Goal: Information Seeking & Learning: Learn about a topic

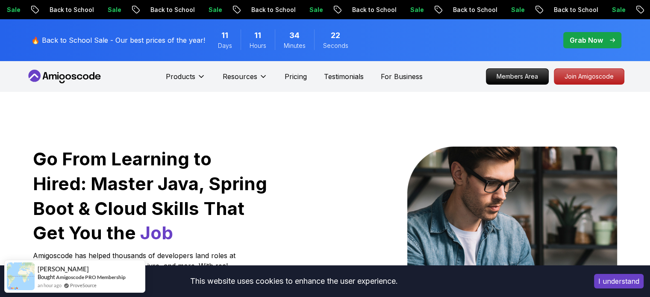
click at [299, 77] on p "Pricing" at bounding box center [296, 76] width 22 height 10
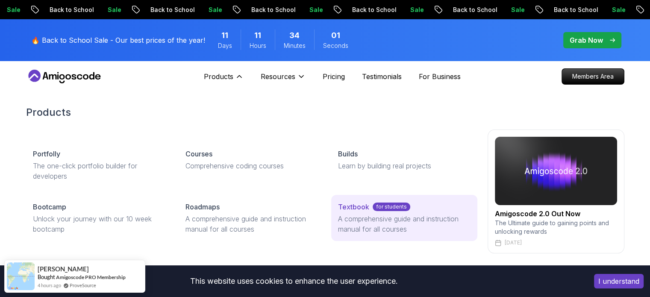
click at [394, 209] on p "for students" at bounding box center [392, 207] width 38 height 9
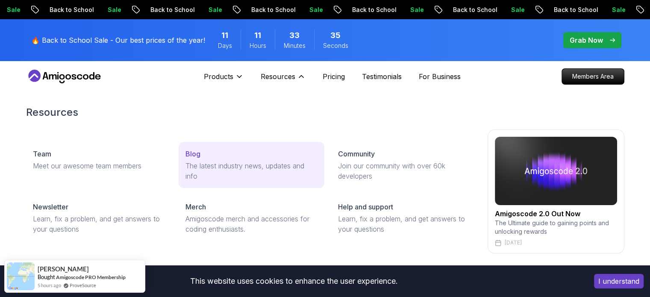
click at [203, 155] on div "Blog" at bounding box center [252, 154] width 132 height 10
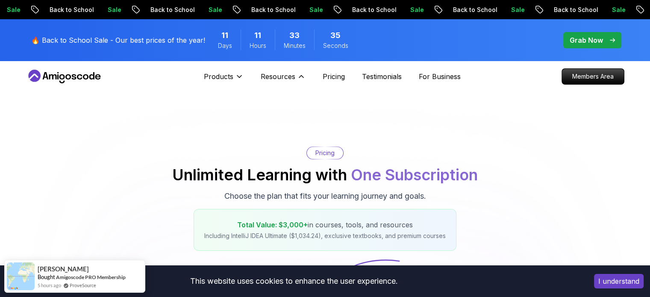
click at [203, 155] on div "Blog" at bounding box center [252, 154] width 132 height 10
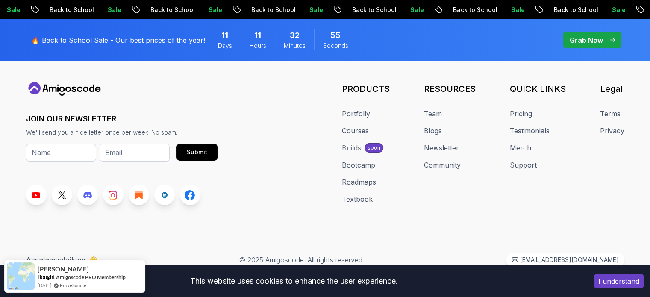
scroll to position [1678, 0]
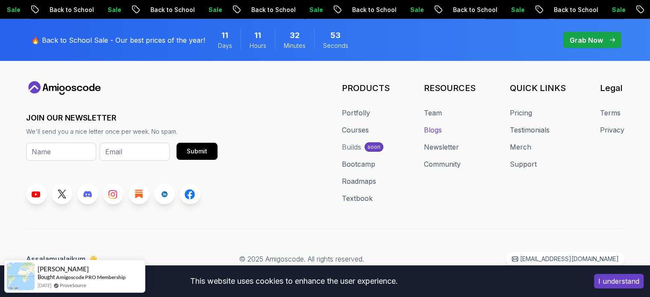
click at [438, 132] on link "Blogs" at bounding box center [433, 130] width 18 height 10
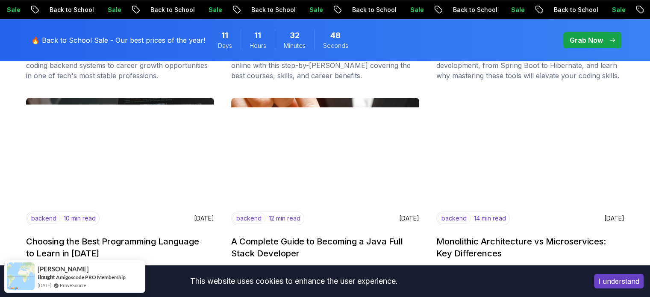
scroll to position [385, 0]
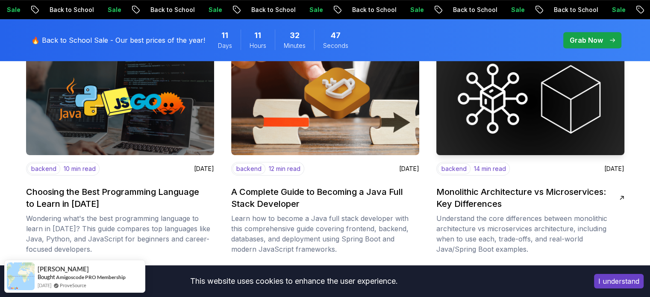
click at [510, 125] on img at bounding box center [531, 102] width 198 height 112
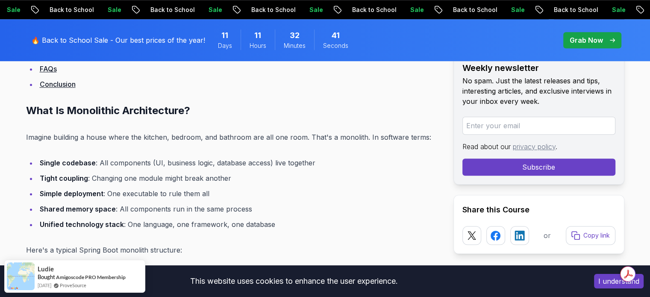
scroll to position [684, 0]
